Goal: Task Accomplishment & Management: Manage account settings

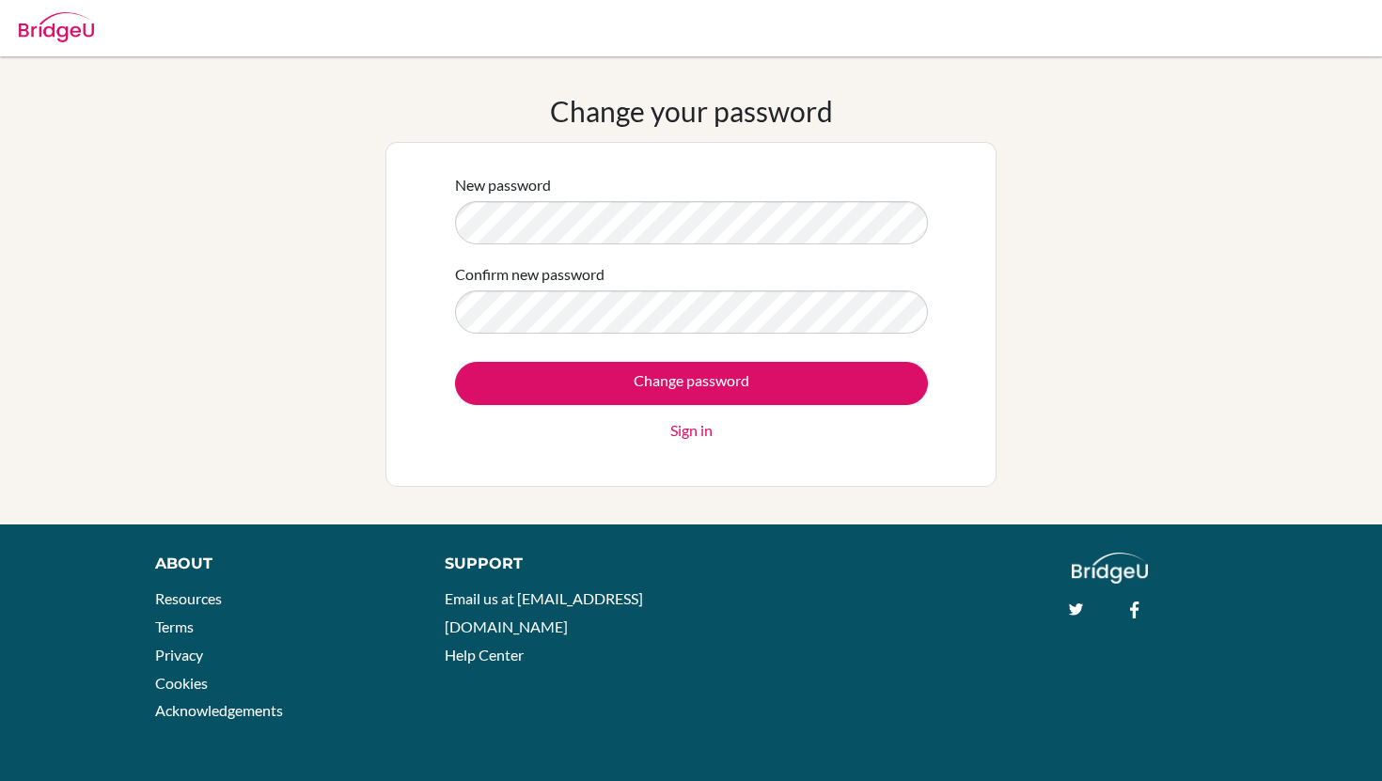
click at [391, 226] on div "New password Confirm new password Change password Sign in" at bounding box center [691, 314] width 611 height 345
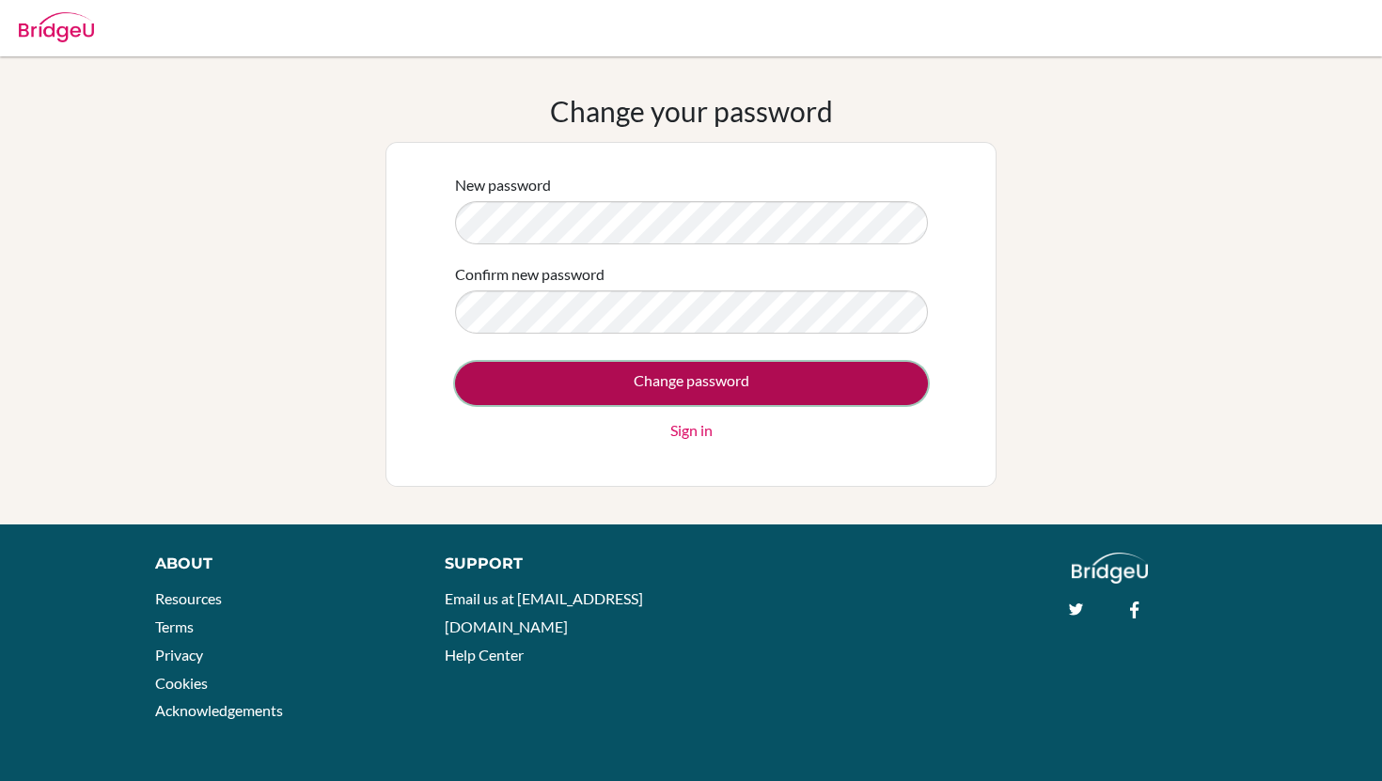
click at [545, 384] on input "Change password" at bounding box center [691, 383] width 473 height 43
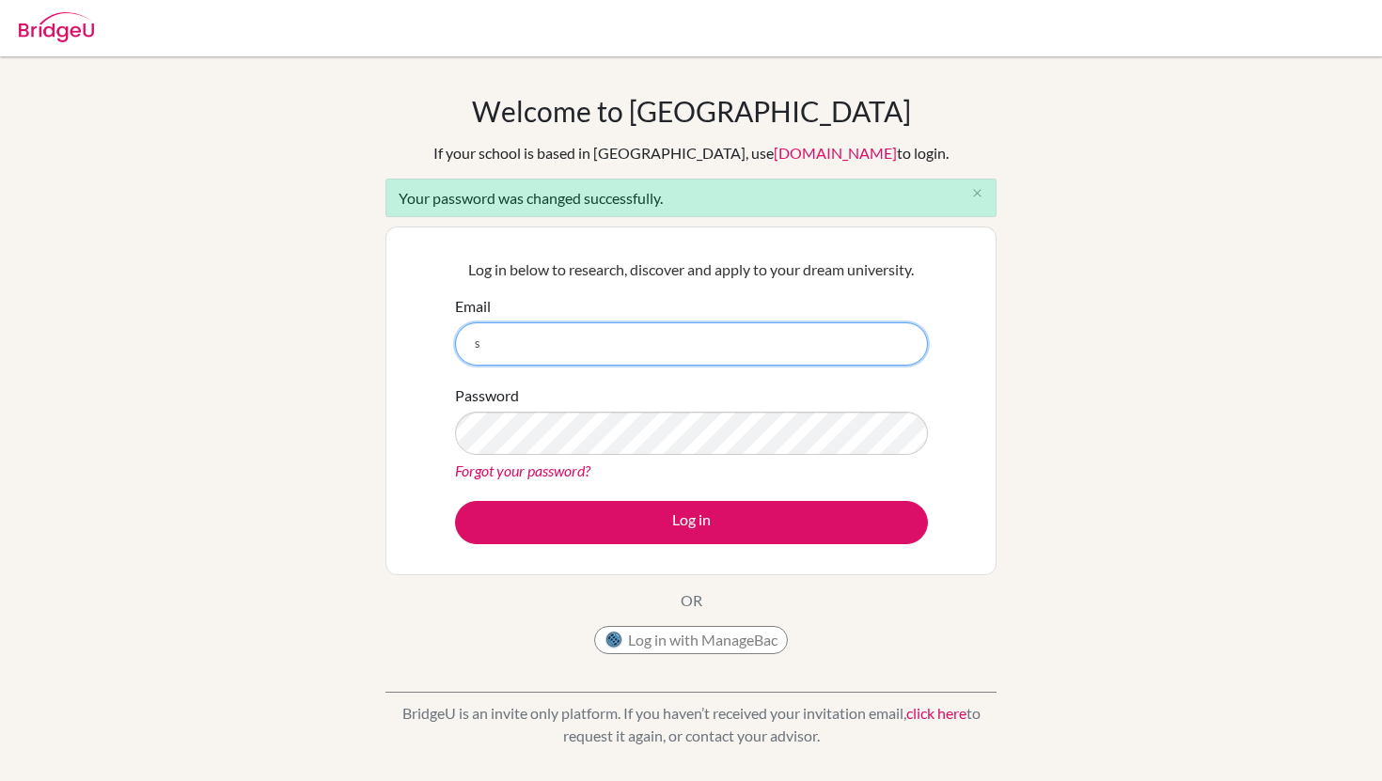
type input "sdavidovich@earj.com.br"
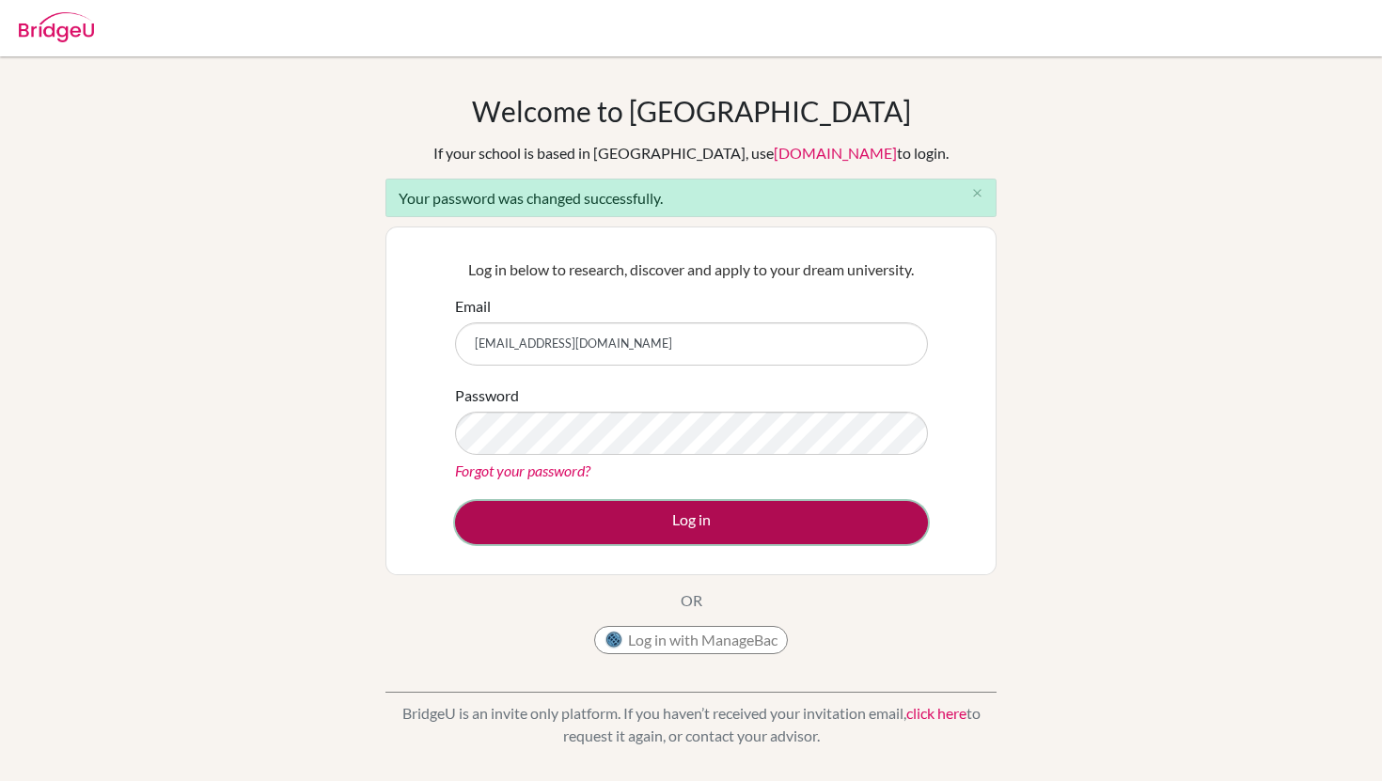
click at [733, 537] on button "Log in" at bounding box center [691, 522] width 473 height 43
